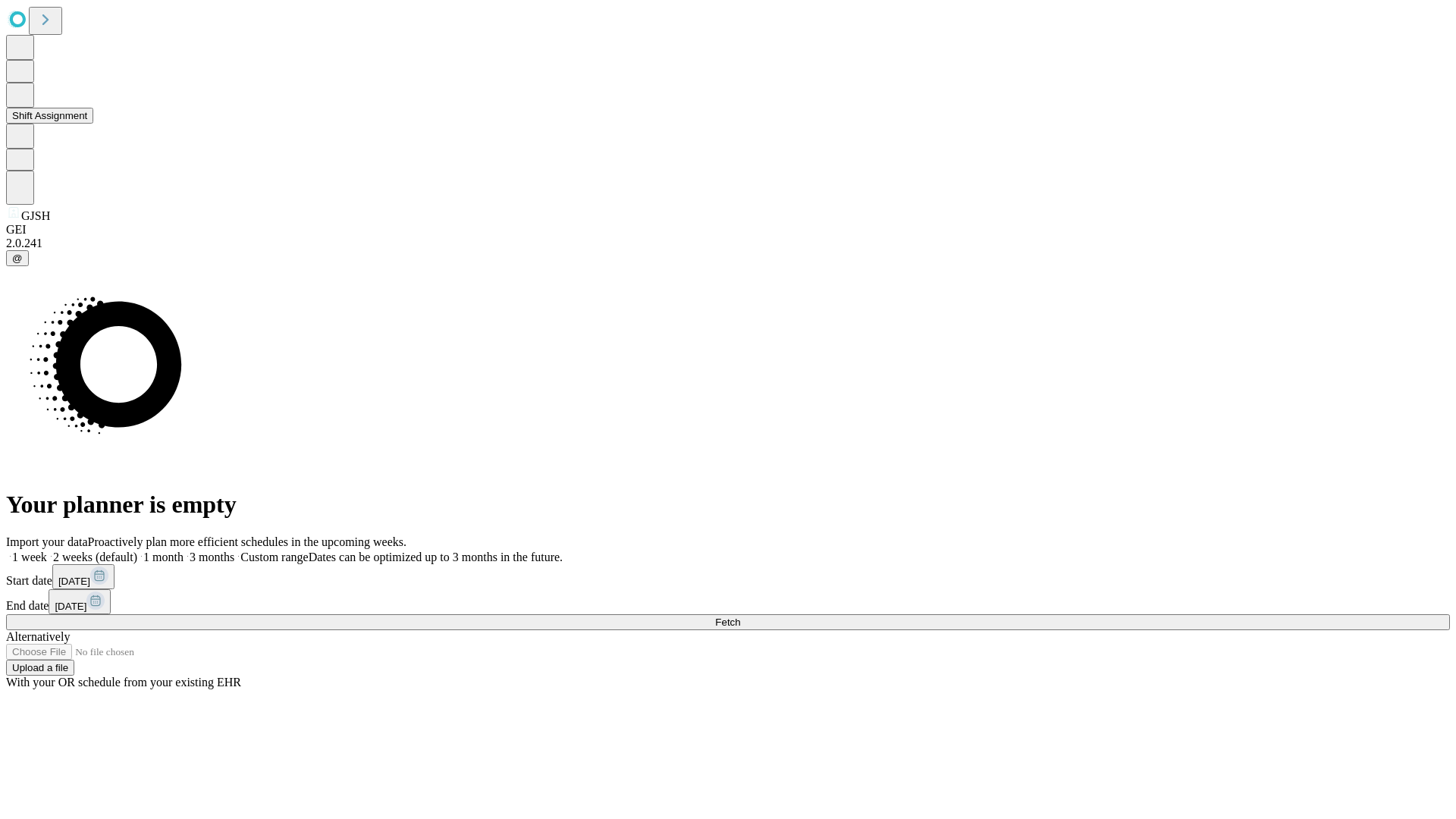
click at [94, 124] on button "Shift Assignment" at bounding box center [49, 116] width 87 height 16
